Goal: Entertainment & Leisure: Browse casually

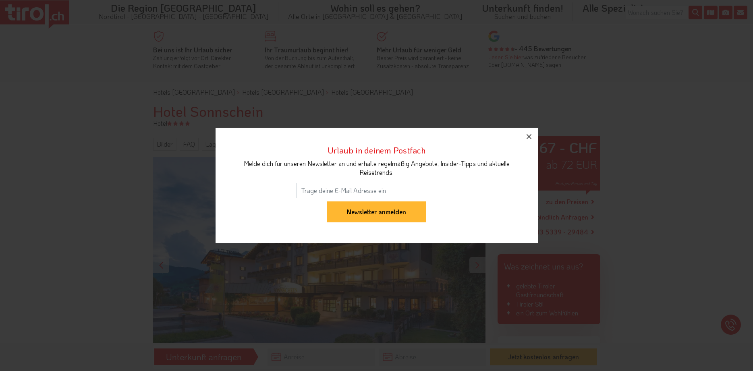
click at [532, 137] on icon "button" at bounding box center [529, 137] width 10 height 10
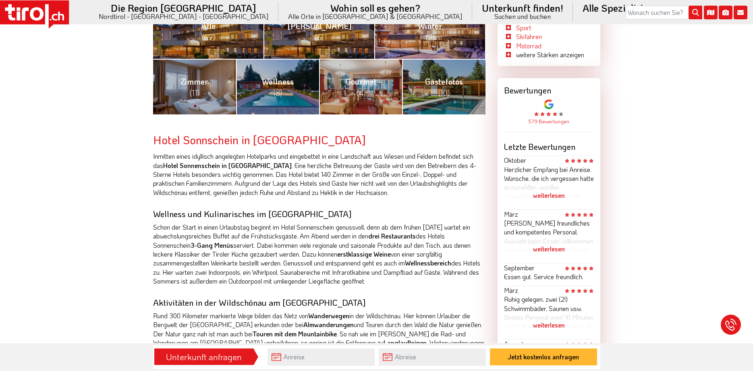
scroll to position [164, 0]
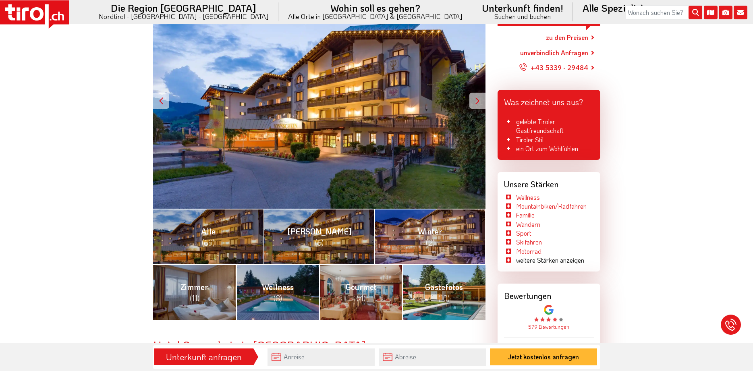
click at [445, 297] on span "(10)" at bounding box center [443, 298] width 11 height 10
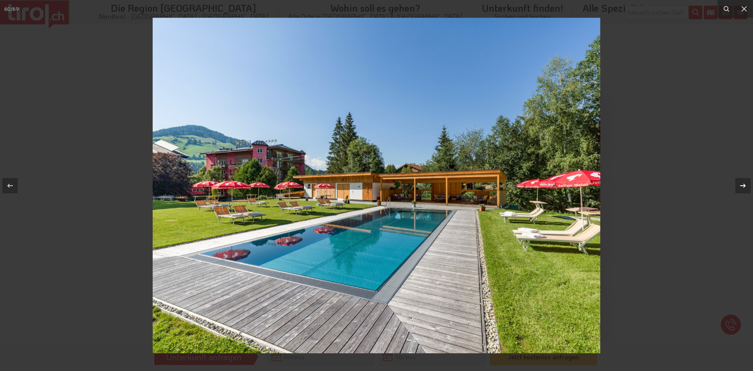
click at [741, 187] on icon at bounding box center [743, 186] width 10 height 10
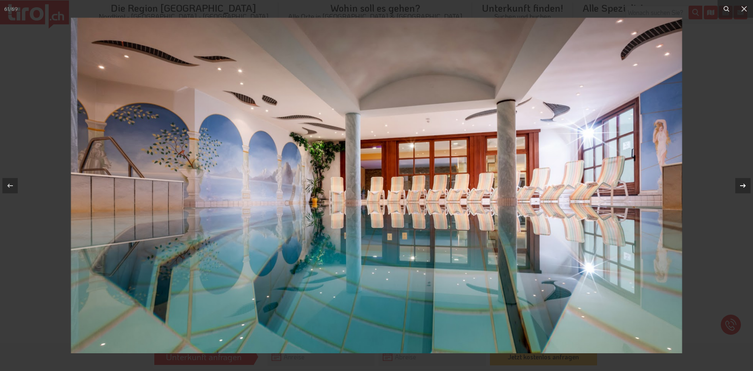
click at [741, 187] on icon at bounding box center [743, 186] width 10 height 10
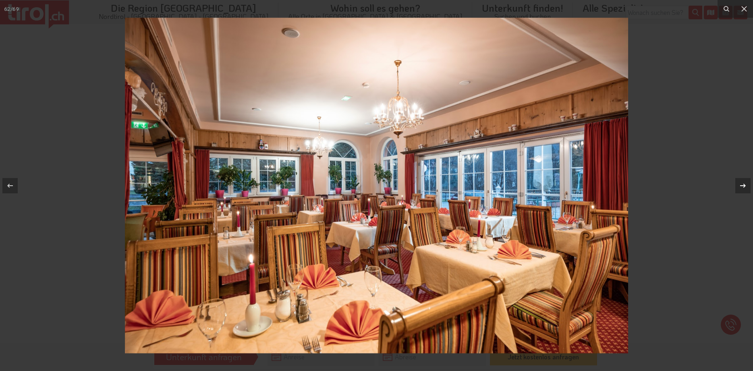
click at [741, 187] on icon at bounding box center [743, 186] width 10 height 10
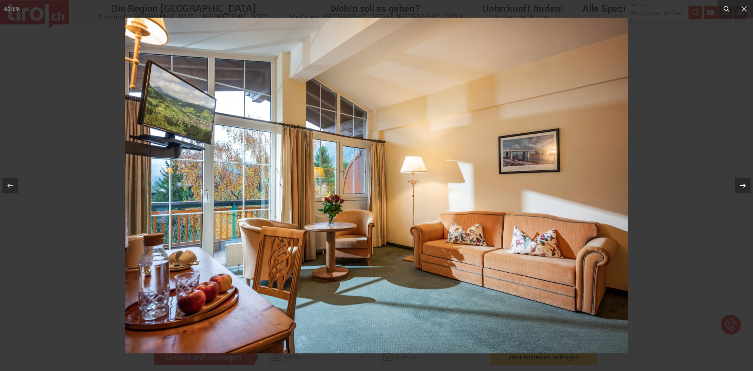
click at [741, 187] on icon at bounding box center [743, 186] width 10 height 10
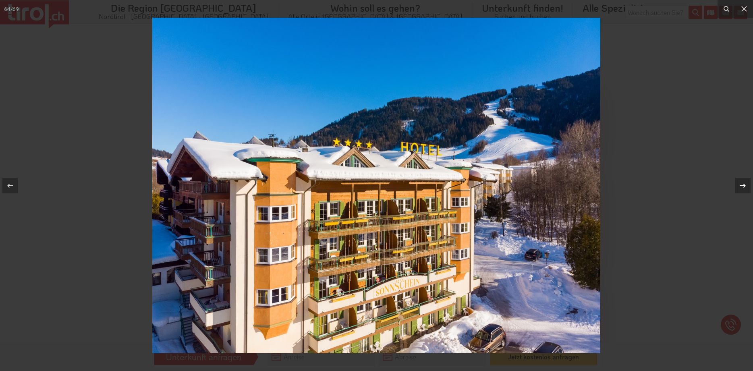
click at [741, 187] on div "64 / 69" at bounding box center [376, 185] width 753 height 371
click at [741, 187] on icon at bounding box center [743, 186] width 10 height 10
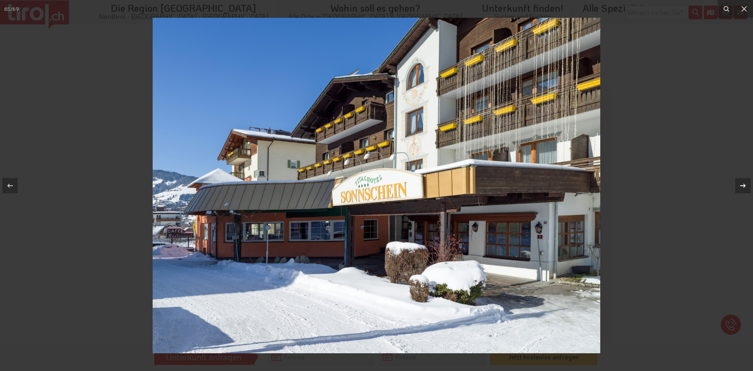
click at [741, 187] on icon at bounding box center [743, 186] width 10 height 10
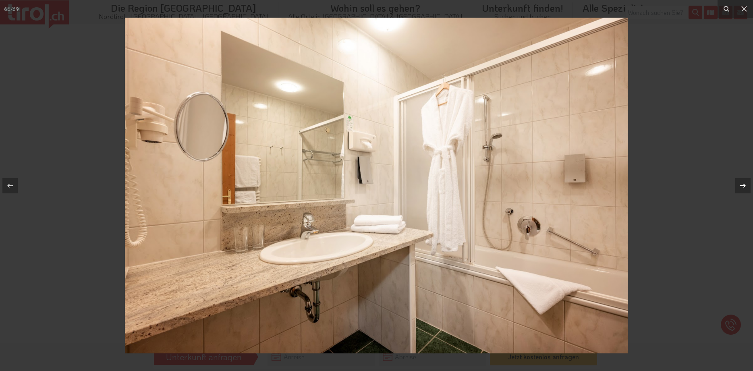
click at [741, 187] on icon at bounding box center [743, 186] width 10 height 10
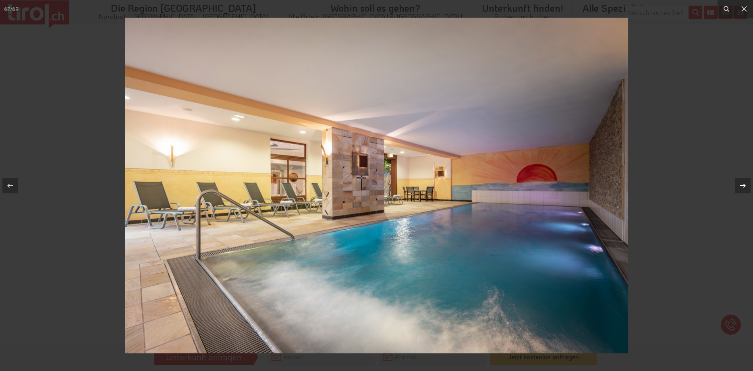
click at [741, 187] on icon at bounding box center [743, 186] width 10 height 10
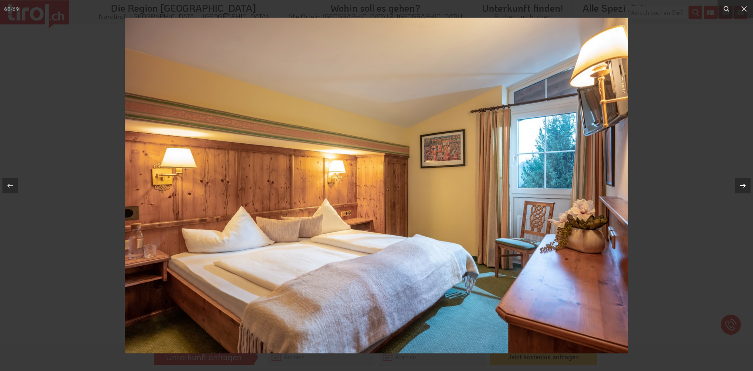
click at [741, 187] on icon at bounding box center [743, 186] width 10 height 10
